Goal: Transaction & Acquisition: Purchase product/service

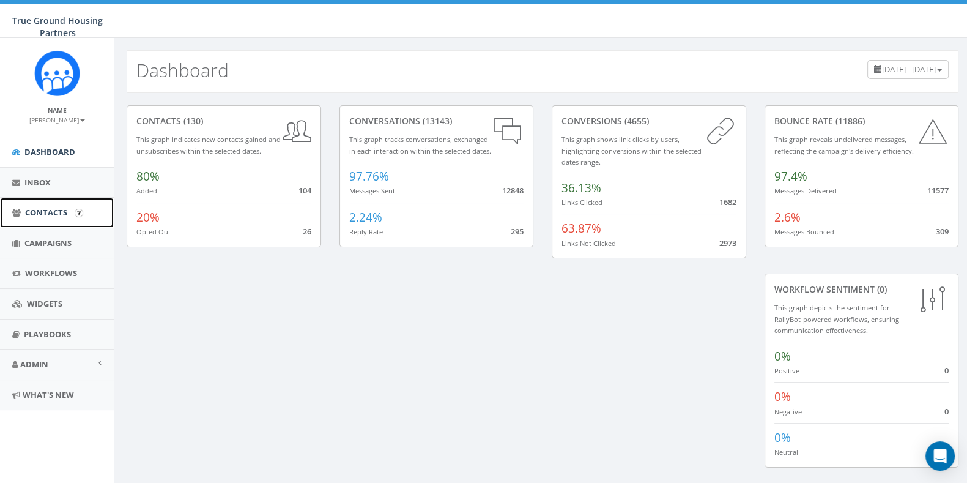
click at [45, 212] on span "Contacts" at bounding box center [46, 212] width 42 height 11
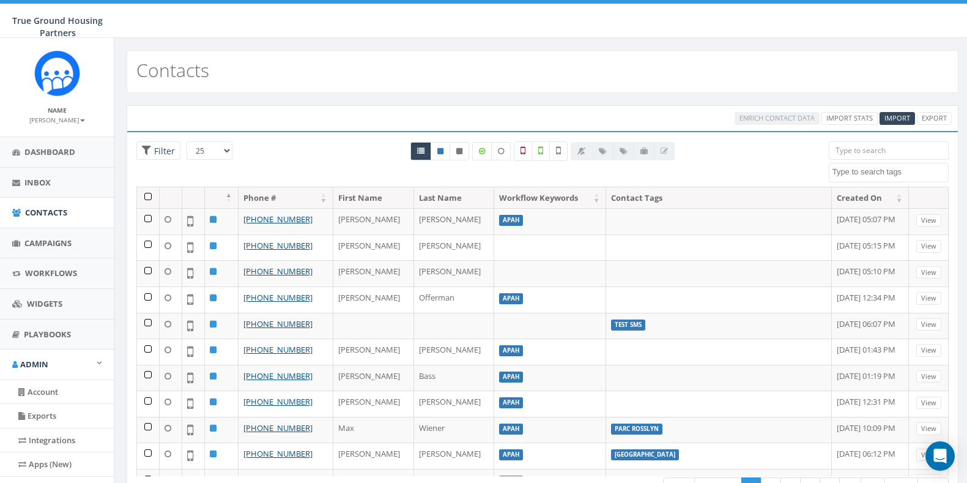
select select
click at [53, 393] on link "Account" at bounding box center [57, 392] width 114 height 24
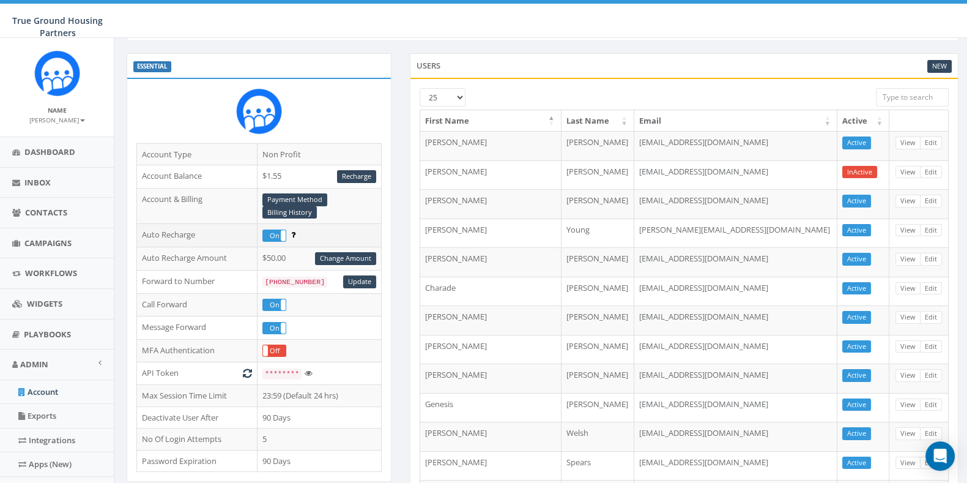
scroll to position [49, 0]
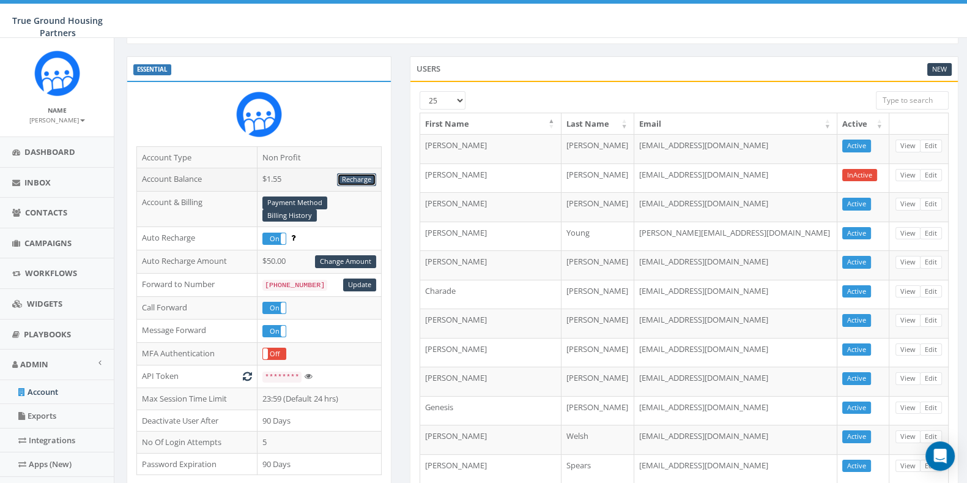
click at [353, 182] on link "Recharge" at bounding box center [356, 179] width 39 height 13
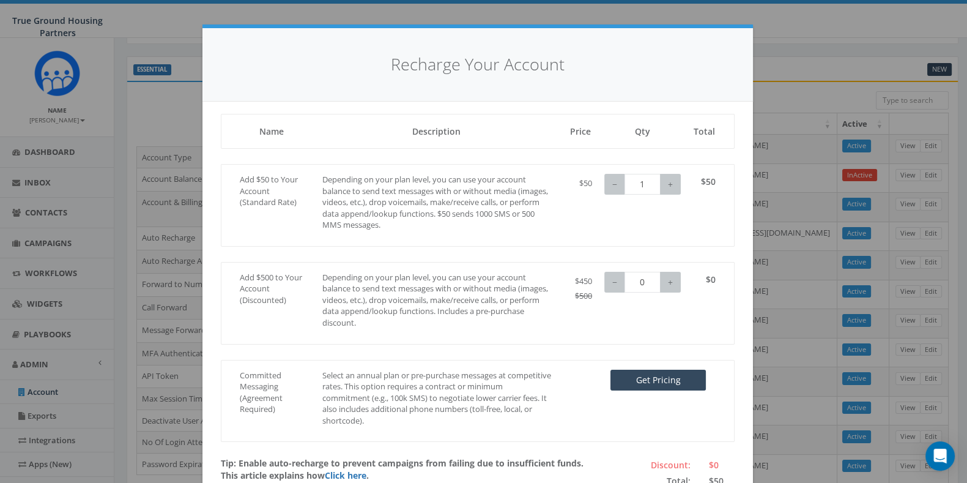
scroll to position [74, 0]
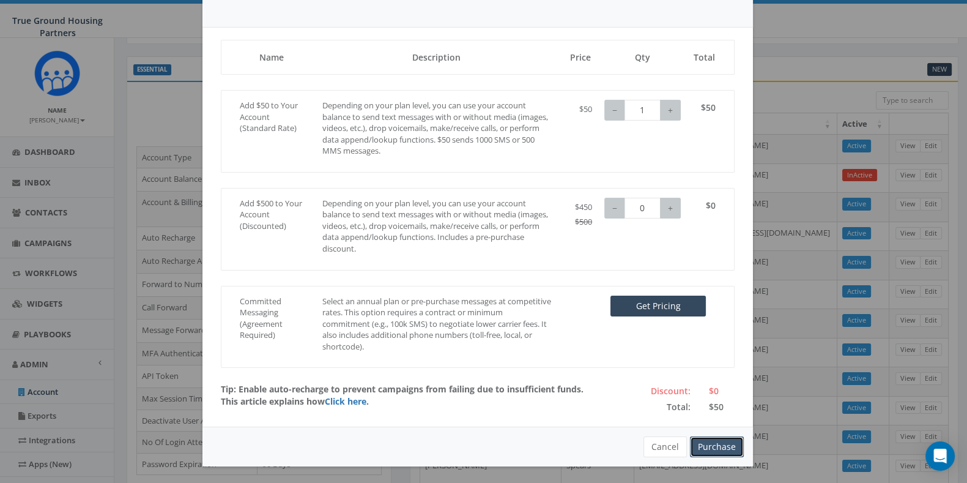
click at [728, 442] on button "Purchase" at bounding box center [717, 446] width 54 height 21
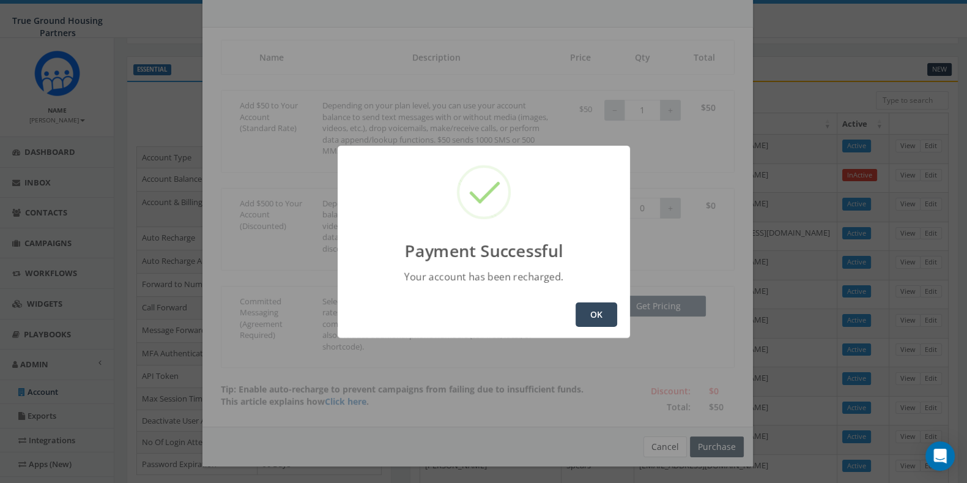
click at [582, 315] on button "OK" at bounding box center [597, 314] width 42 height 24
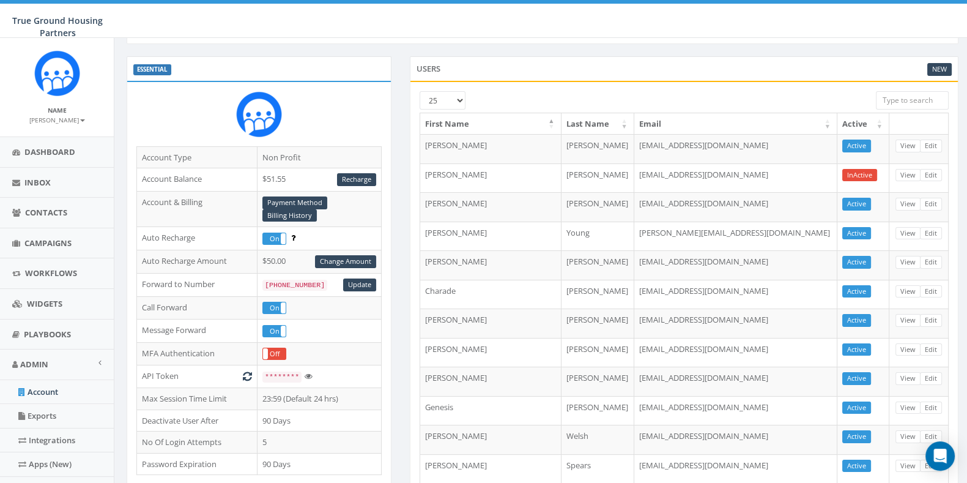
click at [125, 148] on div "ESSENTIAL Account Type Non Profit Account Balance $51.55 Recharge Account & Bil…" at bounding box center [258, 362] width 283 height 612
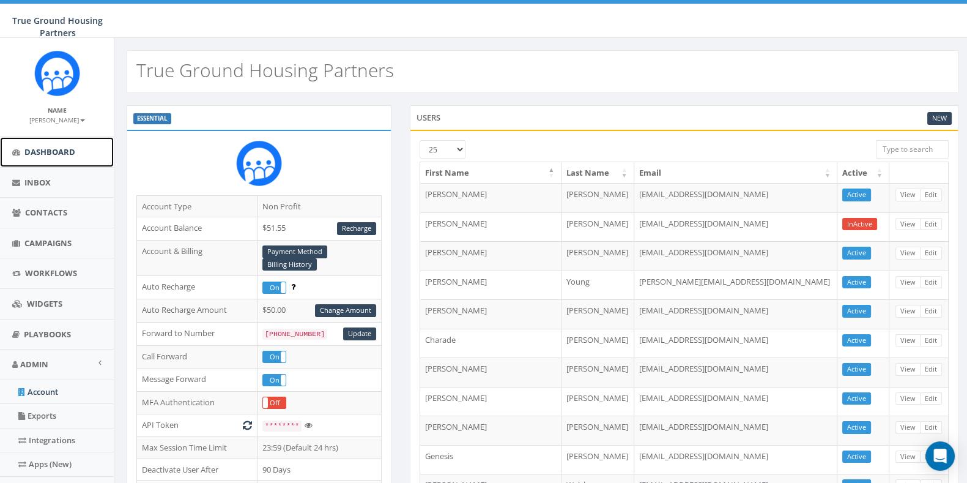
click at [58, 151] on span "Dashboard" at bounding box center [49, 151] width 51 height 11
click at [40, 179] on span "Inbox" at bounding box center [37, 182] width 26 height 11
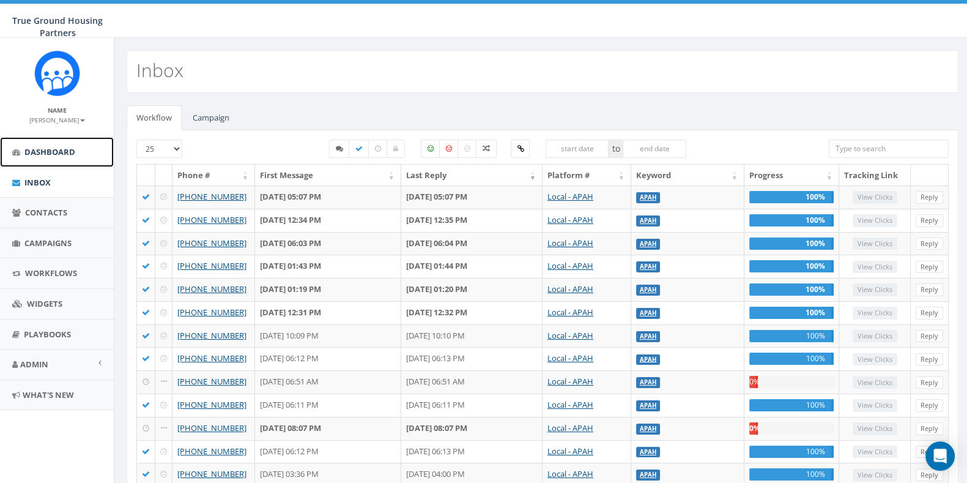
click at [34, 157] on span "Dashboard" at bounding box center [49, 151] width 51 height 11
click at [61, 154] on span "Dashboard" at bounding box center [49, 151] width 51 height 11
